Goal: Information Seeking & Learning: Learn about a topic

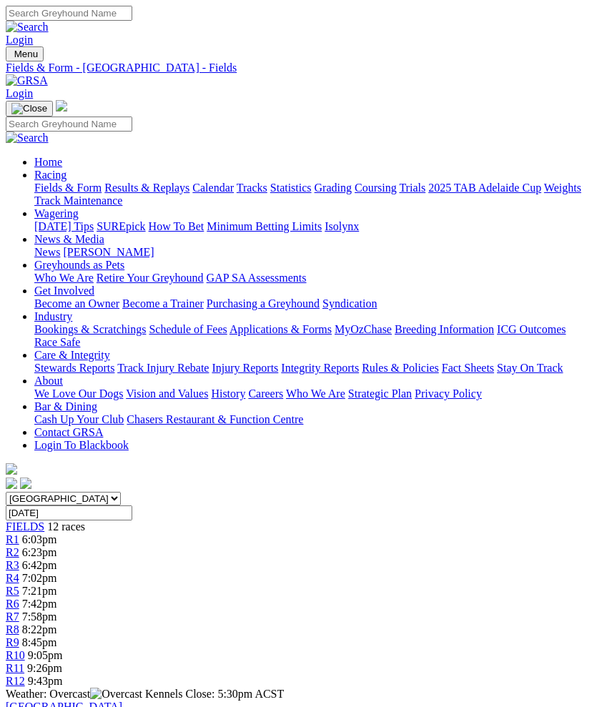
click at [11, 57] on img "Toggle navigation" at bounding box center [11, 57] width 0 height 0
click at [172, 194] on link "Results & Replays" at bounding box center [146, 188] width 85 height 12
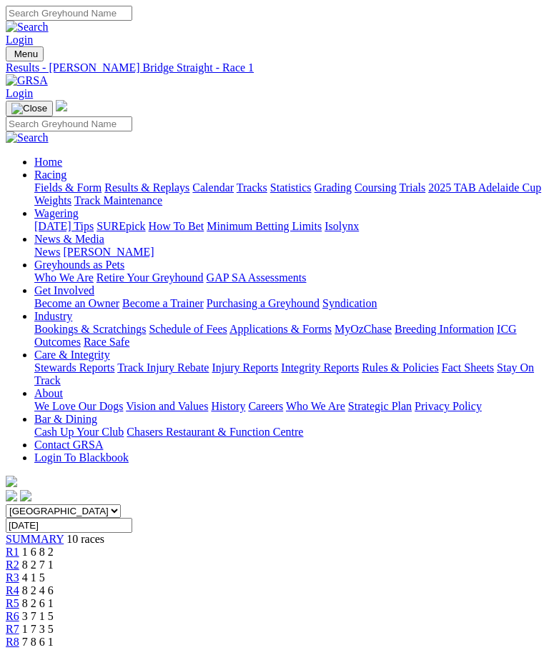
click at [11, 57] on img "Toggle navigation" at bounding box center [11, 57] width 0 height 0
click at [167, 194] on link "Results & Replays" at bounding box center [146, 188] width 85 height 12
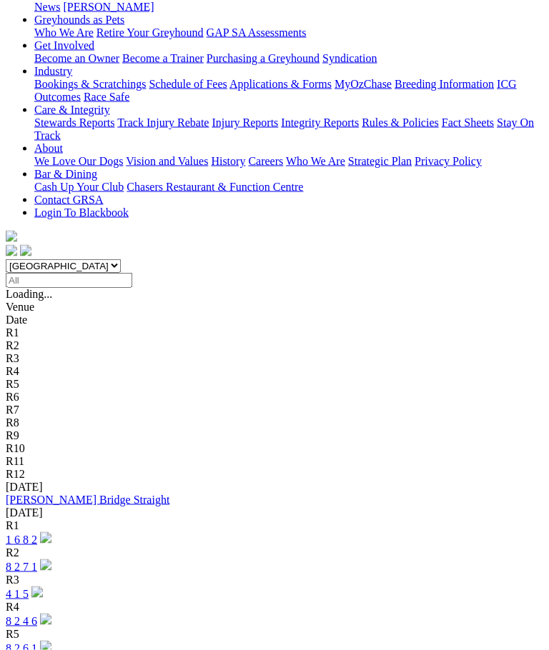
scroll to position [249, 0]
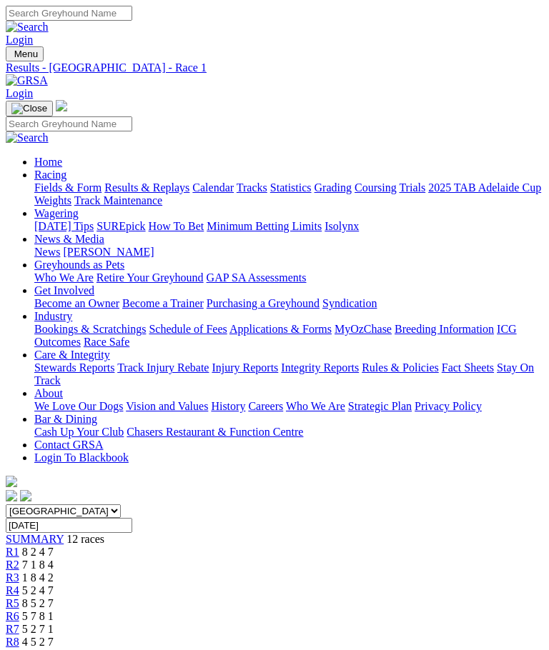
click at [19, 636] on span "R8" at bounding box center [13, 642] width 14 height 12
